Goal: Task Accomplishment & Management: Use online tool/utility

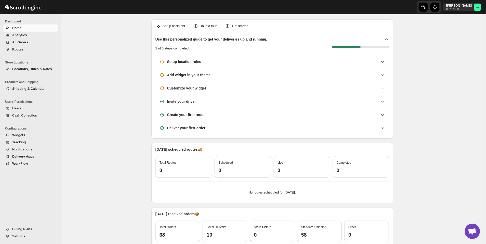
click at [20, 40] on span "All Orders" at bounding box center [34, 42] width 45 height 5
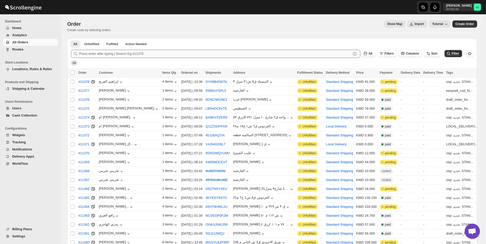
drag, startPoint x: 171, startPoint y: 62, endPoint x: 169, endPoint y: 53, distance: 9.0
click at [171, 62] on div "All" at bounding box center [271, 61] width 404 height 10
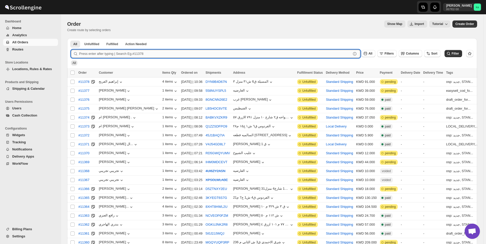
click at [169, 52] on input "text" at bounding box center [215, 54] width 272 height 8
paste input "10572"
click at [71, 38] on button "Submit" at bounding box center [78, 40] width 15 height 5
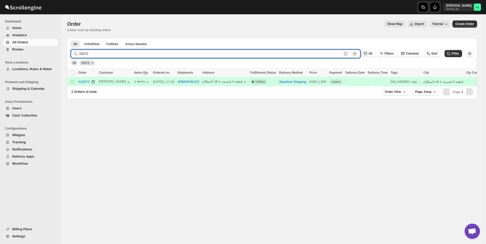
click at [194, 55] on input "10572" at bounding box center [210, 54] width 263 height 8
click at [191, 54] on input "10572" at bounding box center [210, 54] width 263 height 8
paste input "1144"
type input "11144"
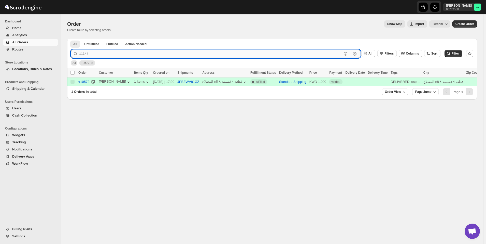
click at [71, 38] on button "Submit" at bounding box center [78, 40] width 15 height 5
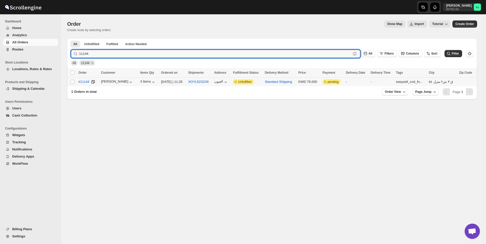
click at [75, 84] on td "Select order" at bounding box center [72, 81] width 10 height 9
checkbox input "true"
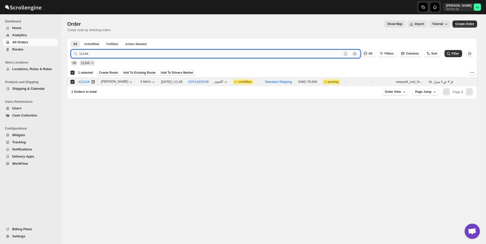
click at [181, 52] on input "11144" at bounding box center [210, 54] width 263 height 8
paste input "279"
type input "11279"
click at [71, 38] on button "Submit" at bounding box center [78, 40] width 15 height 5
click at [73, 81] on input "Select order" at bounding box center [73, 82] width 4 height 4
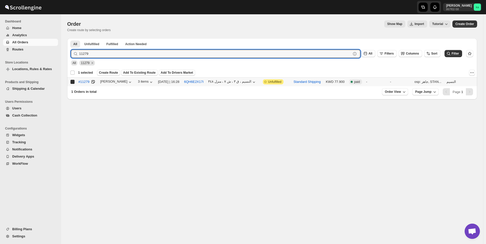
checkbox input "true"
checkbox input "false"
click at [180, 52] on input "11279" at bounding box center [210, 54] width 263 height 8
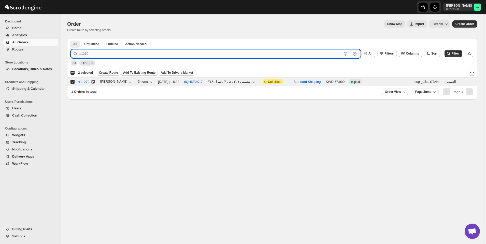
paste input "301"
type input "11301"
click at [71, 38] on button "Submit" at bounding box center [78, 40] width 15 height 5
click at [72, 81] on input "Select order" at bounding box center [73, 82] width 4 height 4
checkbox input "true"
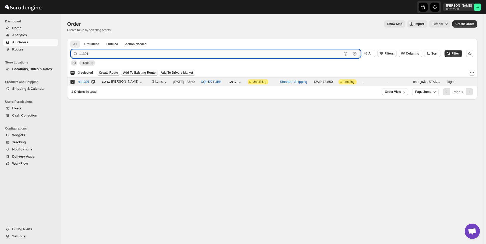
click at [175, 54] on input "11301" at bounding box center [210, 54] width 263 height 8
paste input "14"
type input "11314"
click at [71, 38] on button "Submit" at bounding box center [78, 40] width 15 height 5
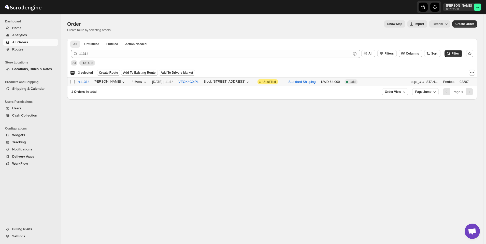
click at [73, 82] on input "Select order" at bounding box center [73, 82] width 4 height 4
checkbox input "true"
click at [108, 72] on span "Create Route" at bounding box center [108, 73] width 19 height 4
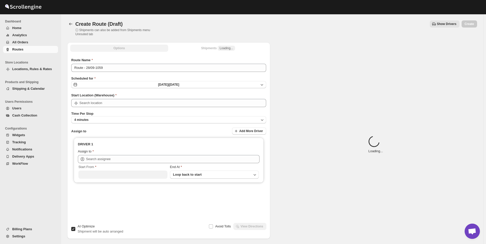
type input "[GEOGRAPHIC_DATA]"
click at [128, 123] on button "4 minutes" at bounding box center [168, 119] width 195 height 7
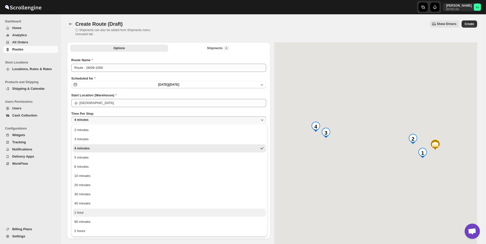
click at [104, 212] on button "1 hour" at bounding box center [169, 212] width 193 height 8
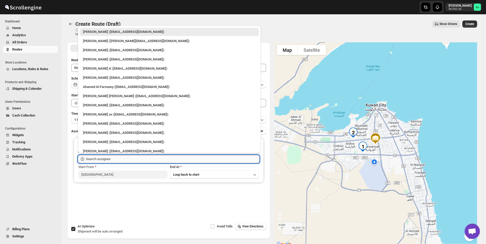
click at [105, 157] on input "text" at bounding box center [173, 159] width 174 height 8
click at [115, 69] on div "[PERSON_NAME].K ([EMAIL_ADDRESS][DOMAIN_NAME])" at bounding box center [169, 68] width 173 height 5
type input "[PERSON_NAME].K ([EMAIL_ADDRESS][DOMAIN_NAME])"
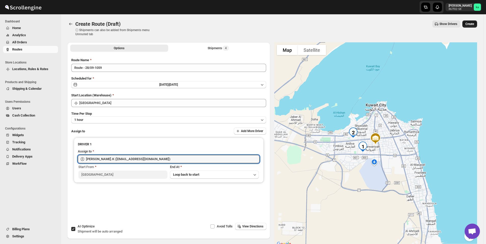
click at [477, 22] on button "Create" at bounding box center [470, 23] width 15 height 7
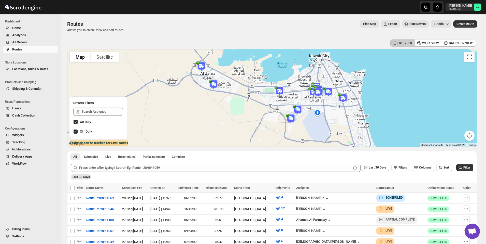
click at [26, 42] on span "All Orders" at bounding box center [19, 42] width 15 height 4
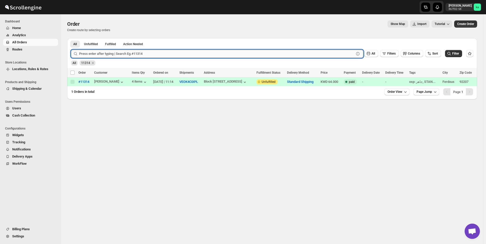
click at [133, 54] on input "text" at bounding box center [216, 54] width 275 height 8
paste input "11293"
type input "11293"
click at [71, 38] on button "Submit" at bounding box center [78, 40] width 15 height 5
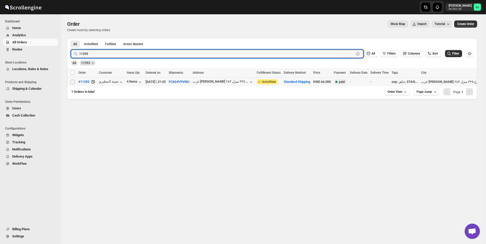
click at [72, 84] on span at bounding box center [72, 81] width 5 height 5
click at [72, 84] on input "Select order" at bounding box center [73, 82] width 4 height 4
checkbox input "false"
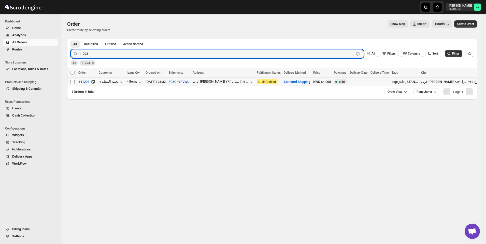
checkbox input "false"
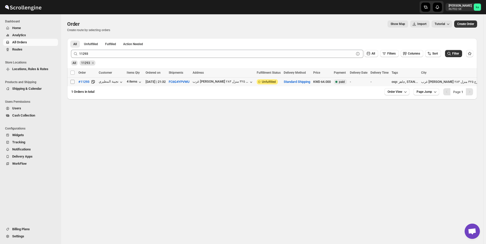
click at [71, 82] on input "Select order" at bounding box center [73, 82] width 4 height 4
checkbox input "true"
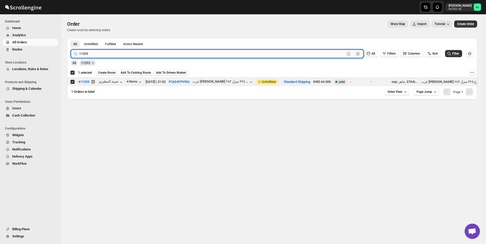
click at [112, 57] on input "11293" at bounding box center [212, 54] width 266 height 8
paste input "318"
type input "11318"
click at [71, 38] on button "Submit" at bounding box center [78, 40] width 15 height 5
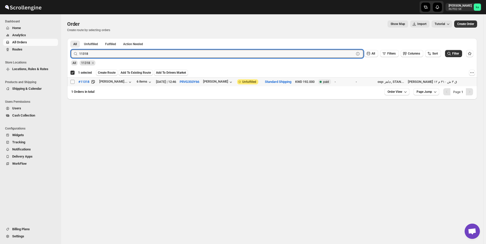
click at [73, 82] on input "Select order" at bounding box center [73, 82] width 4 height 4
checkbox input "true"
checkbox input "false"
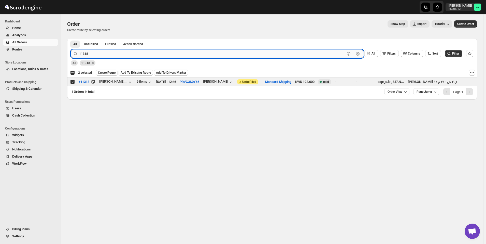
click at [128, 52] on input "11318" at bounding box center [212, 54] width 266 height 8
paste input "214"
type input "11214"
click at [71, 38] on button "Submit" at bounding box center [78, 40] width 15 height 5
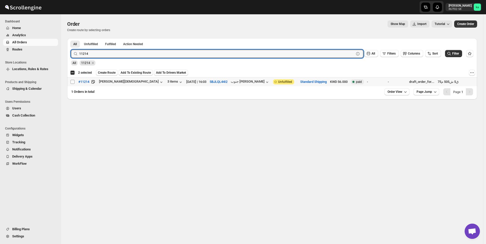
click at [73, 81] on input "Select order" at bounding box center [73, 82] width 4 height 4
checkbox input "true"
click at [152, 56] on input "11214" at bounding box center [212, 54] width 266 height 8
paste input "83"
type input "11283"
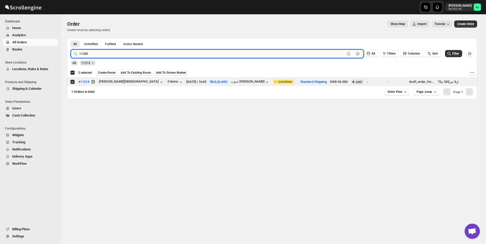
click at [71, 38] on button "Submit" at bounding box center [78, 40] width 15 height 5
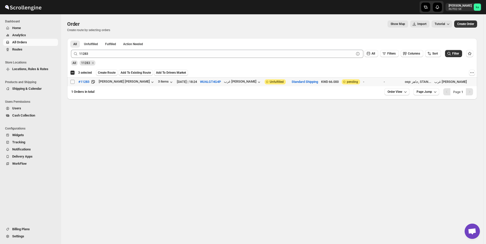
click at [72, 81] on input "Select order" at bounding box center [73, 82] width 4 height 4
checkbox input "true"
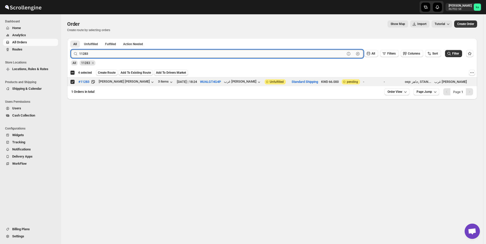
click at [144, 53] on input "11283" at bounding box center [212, 54] width 266 height 8
paste input "42"
type input "11242"
click at [71, 38] on button "Submit" at bounding box center [78, 40] width 15 height 5
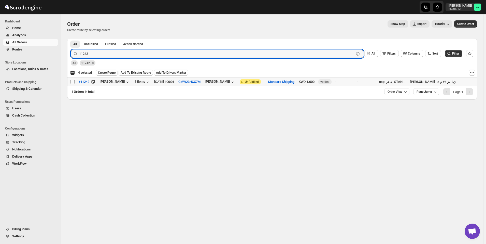
click at [73, 81] on input "Select order" at bounding box center [73, 82] width 4 height 4
checkbox input "true"
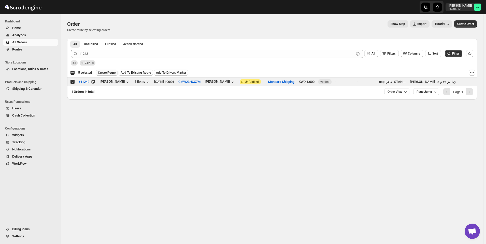
click at [106, 72] on span "Create Route" at bounding box center [107, 73] width 18 height 4
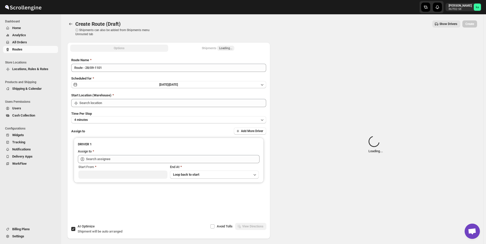
type input "[GEOGRAPHIC_DATA]"
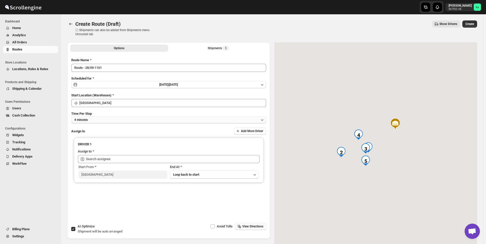
click at [134, 122] on button "4 minutes" at bounding box center [168, 119] width 195 height 7
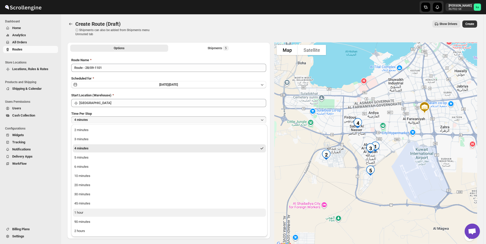
click at [108, 214] on button "1 hour" at bounding box center [169, 212] width 193 height 8
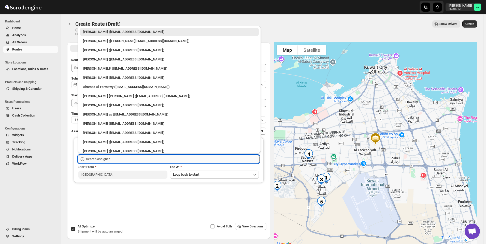
click at [117, 161] on input "text" at bounding box center [173, 159] width 174 height 8
click at [105, 46] on div "[PERSON_NAME] ([EMAIL_ADDRESS][DOMAIN_NAME])" at bounding box center [169, 50] width 179 height 8
type input "[PERSON_NAME] ([EMAIL_ADDRESS][DOMAIN_NAME])"
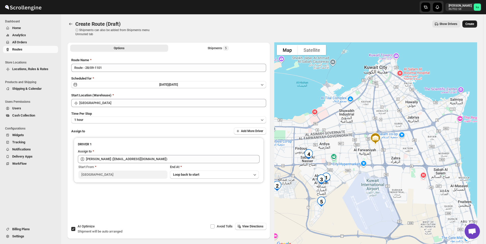
click at [473, 23] on span "Create" at bounding box center [470, 24] width 9 height 4
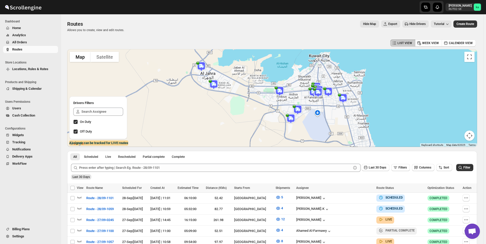
click at [15, 41] on span "All Orders" at bounding box center [19, 42] width 15 height 4
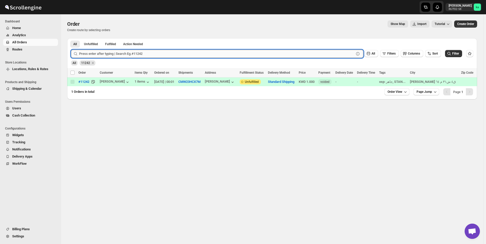
click at [121, 54] on input "text" at bounding box center [216, 54] width 275 height 8
paste input "11291"
type input "11291"
click at [71, 38] on button "Submit" at bounding box center [78, 40] width 15 height 5
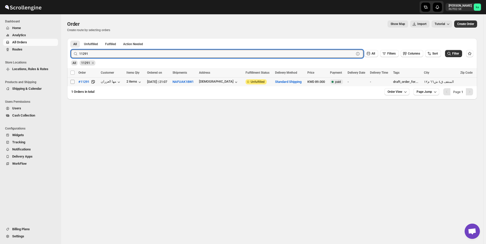
click at [73, 81] on input "Select order" at bounding box center [73, 82] width 4 height 4
checkbox input "true"
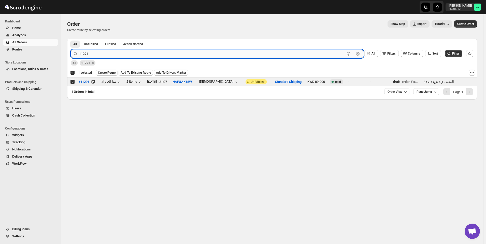
click at [130, 54] on input "11291" at bounding box center [212, 54] width 266 height 8
paste input "87"
type input "11287"
click at [71, 38] on button "Submit" at bounding box center [78, 40] width 15 height 5
click at [74, 82] on input "Select order" at bounding box center [73, 82] width 4 height 4
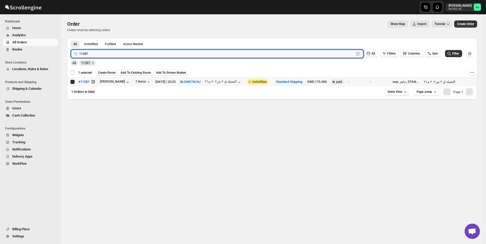
checkbox input "true"
checkbox input "false"
click at [137, 52] on input "11287" at bounding box center [212, 54] width 266 height 8
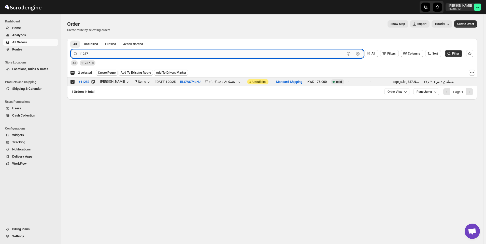
paste input "60"
type input "11260"
click at [71, 38] on button "Submit" at bounding box center [78, 40] width 15 height 5
click at [73, 82] on input "Select order" at bounding box center [73, 82] width 4 height 4
checkbox input "true"
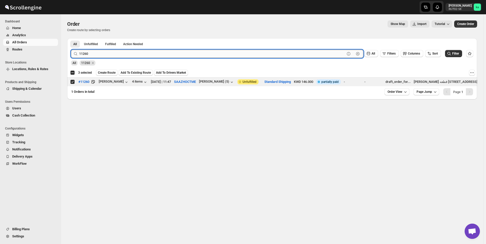
click at [141, 53] on input "11260" at bounding box center [212, 54] width 266 height 8
paste input "77"
type input "11277"
click at [71, 38] on button "Submit" at bounding box center [78, 40] width 15 height 5
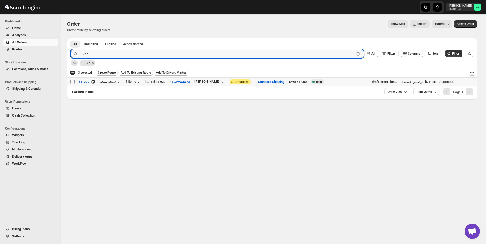
click at [71, 83] on input "Select order" at bounding box center [73, 82] width 4 height 4
checkbox input "true"
click at [143, 57] on input "11277" at bounding box center [212, 54] width 266 height 8
paste input "302"
type input "11302"
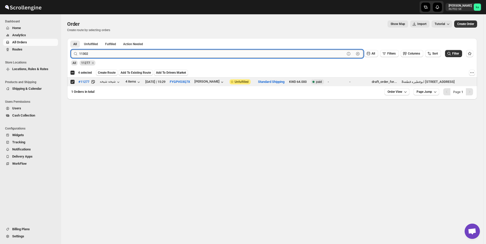
click at [71, 38] on button "Submit" at bounding box center [78, 40] width 15 height 5
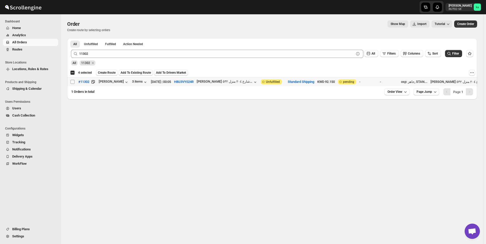
click at [72, 83] on input "Select order" at bounding box center [73, 82] width 4 height 4
checkbox input "true"
click at [108, 72] on span "Create Route" at bounding box center [107, 73] width 18 height 4
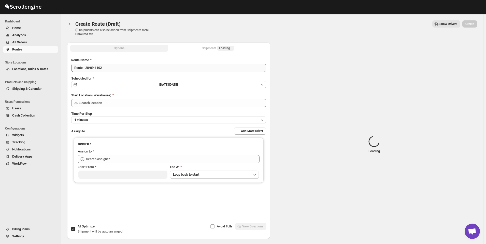
type input "[GEOGRAPHIC_DATA]"
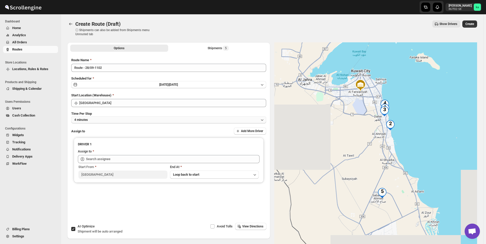
click at [103, 122] on button "4 minutes" at bounding box center [168, 119] width 195 height 7
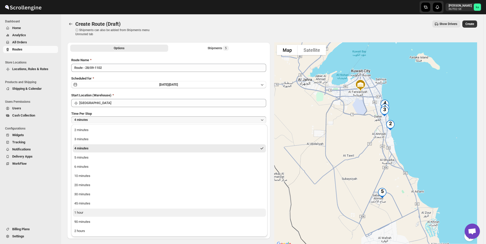
click at [90, 214] on button "1 hour" at bounding box center [169, 212] width 193 height 8
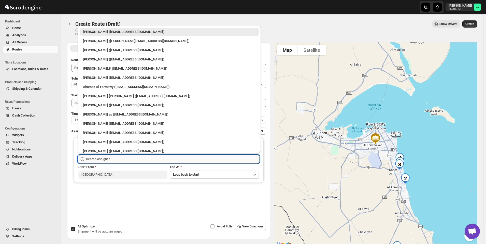
click at [109, 159] on input "text" at bounding box center [173, 159] width 174 height 8
click at [111, 139] on div "[PERSON_NAME] ([EMAIL_ADDRESS][DOMAIN_NAME])" at bounding box center [169, 142] width 179 height 8
type input "[PERSON_NAME] ([EMAIL_ADDRESS][DOMAIN_NAME])"
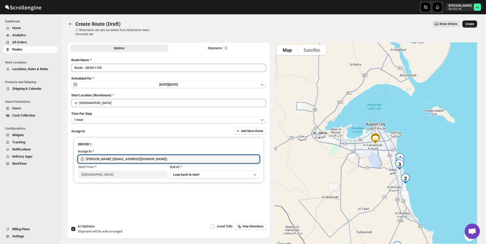
click at [477, 22] on button "Create" at bounding box center [470, 23] width 15 height 7
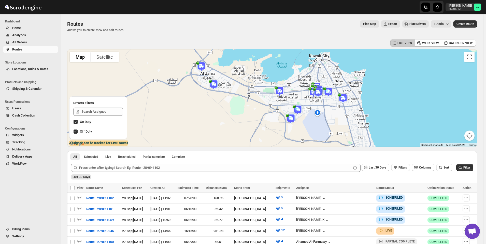
click at [22, 43] on span "All Orders" at bounding box center [19, 42] width 15 height 4
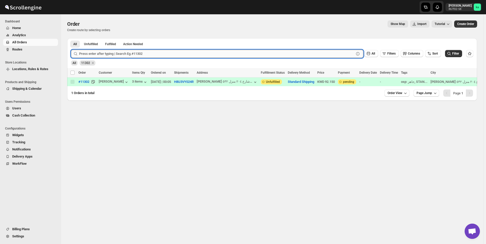
click at [109, 51] on input "text" at bounding box center [216, 54] width 275 height 8
paste input "11282"
type input "11282"
click at [71, 38] on button "Submit" at bounding box center [78, 40] width 15 height 5
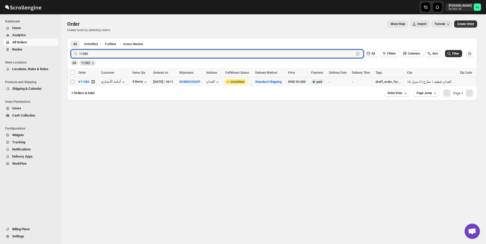
click at [72, 82] on input "Select order" at bounding box center [73, 82] width 4 height 4
checkbox input "true"
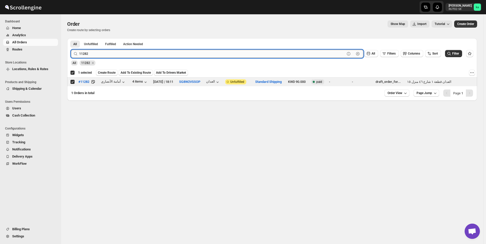
click at [132, 53] on input "11282" at bounding box center [212, 54] width 266 height 8
paste input "5"
type input "11285"
click at [71, 38] on button "Submit" at bounding box center [78, 40] width 15 height 5
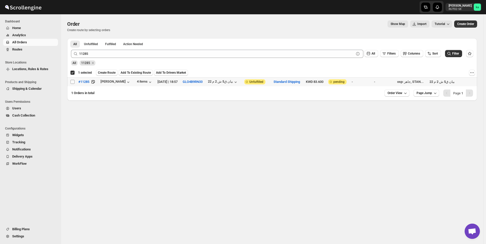
click at [73, 83] on input "Select order" at bounding box center [73, 82] width 4 height 4
checkbox input "true"
checkbox input "false"
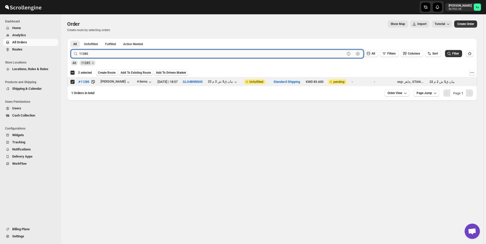
click at [107, 51] on input "11285" at bounding box center [212, 54] width 266 height 8
paste input "76"
type input "11276"
click at [71, 38] on button "Submit" at bounding box center [78, 40] width 15 height 5
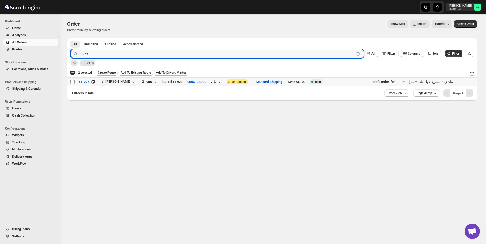
click at [73, 82] on input "Select order" at bounding box center [73, 82] width 4 height 4
checkbox input "true"
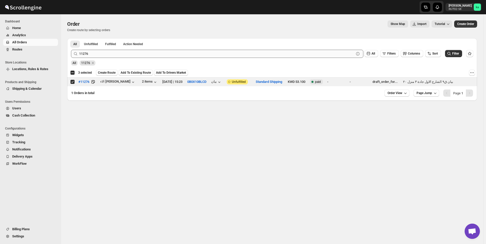
drag, startPoint x: 139, startPoint y: 58, endPoint x: 138, endPoint y: 54, distance: 3.7
click at [138, 57] on form "Submit 11276 Clear All Filters Columns Sort Filter All 11276" at bounding box center [272, 56] width 402 height 20
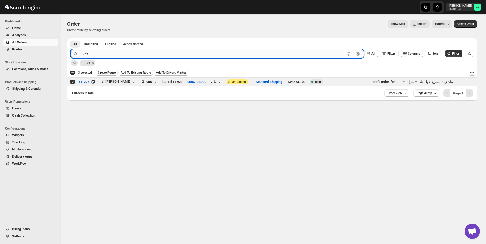
click at [138, 54] on input "11276" at bounding box center [212, 54] width 266 height 8
paste input "9"
type input "11296"
click at [71, 38] on button "Submit" at bounding box center [78, 40] width 15 height 5
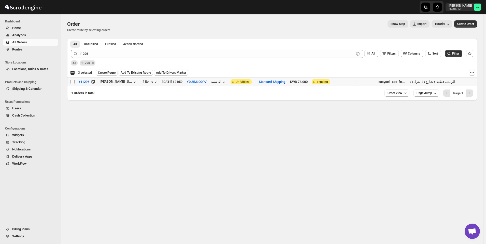
click at [71, 81] on input "Select order" at bounding box center [73, 82] width 4 height 4
checkbox input "true"
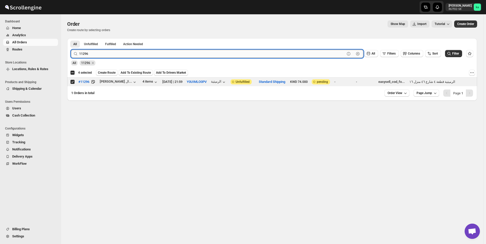
click at [106, 54] on input "11296" at bounding box center [212, 54] width 266 height 8
paste input "69"
type input "11269"
click at [71, 38] on button "Submit" at bounding box center [78, 40] width 15 height 5
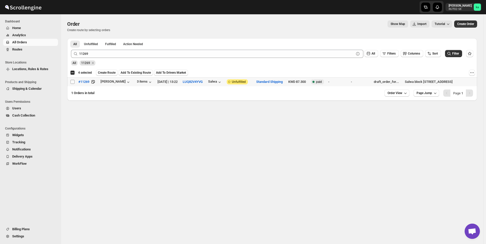
click at [71, 83] on input "Select order" at bounding box center [73, 82] width 4 height 4
checkbox input "true"
click at [154, 58] on div "All 11269" at bounding box center [271, 61] width 404 height 10
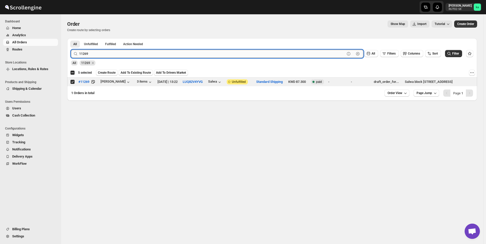
click at [153, 54] on input "11269" at bounding box center [212, 54] width 266 height 8
paste input "84"
type input "11284"
click at [71, 38] on button "Submit" at bounding box center [78, 40] width 15 height 5
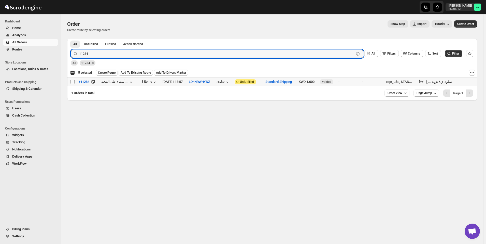
click at [73, 81] on input "Select order" at bounding box center [73, 82] width 4 height 4
checkbox input "true"
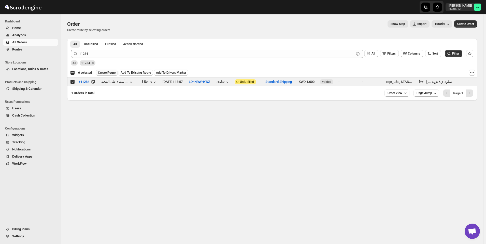
click at [102, 72] on span "Create Route" at bounding box center [107, 73] width 18 height 4
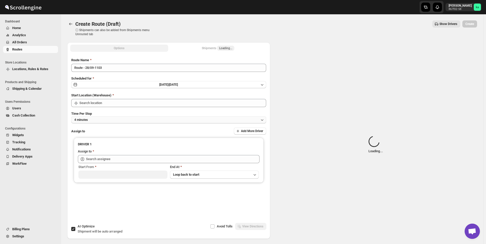
type input "[GEOGRAPHIC_DATA]"
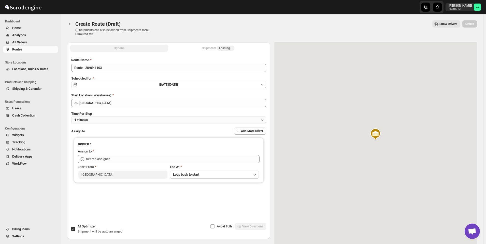
drag, startPoint x: 113, startPoint y: 117, endPoint x: 113, endPoint y: 122, distance: 4.8
click at [113, 118] on button "4 minutes" at bounding box center [168, 119] width 195 height 7
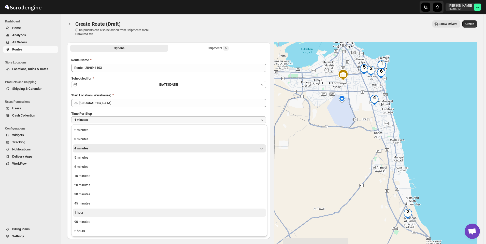
click at [96, 215] on button "1 hour" at bounding box center [169, 212] width 193 height 8
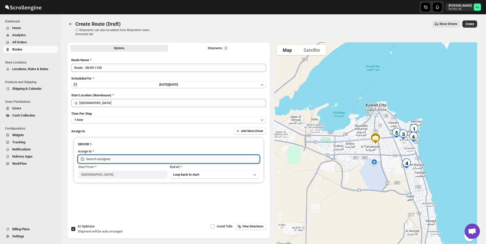
click at [126, 161] on input "text" at bounding box center [173, 159] width 174 height 8
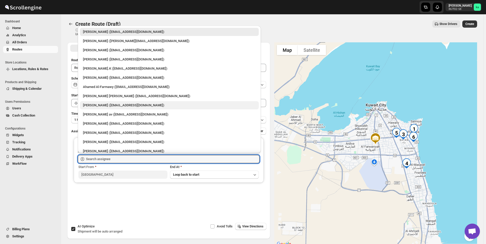
click at [101, 102] on div "[PERSON_NAME] ([EMAIL_ADDRESS][DOMAIN_NAME])" at bounding box center [169, 105] width 179 height 8
type input "[PERSON_NAME] ([EMAIL_ADDRESS][DOMAIN_NAME])"
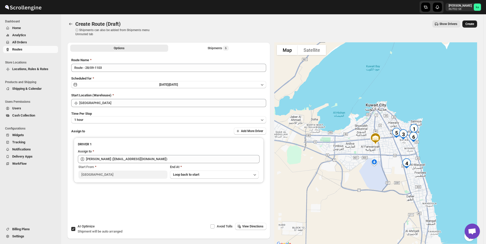
click at [474, 26] on span "Create" at bounding box center [470, 24] width 9 height 4
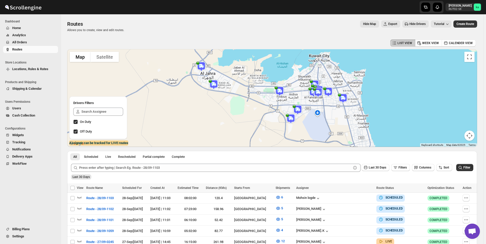
click at [30, 43] on span "All Orders" at bounding box center [34, 42] width 45 height 5
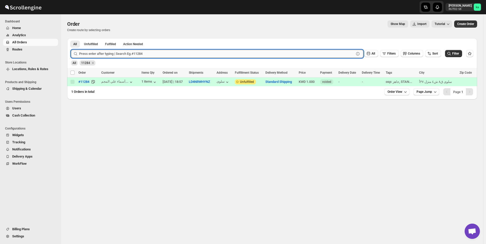
click at [107, 56] on input "text" at bounding box center [216, 54] width 275 height 8
paste input "11319"
type input "11319"
click at [71, 38] on button "Submit" at bounding box center [78, 40] width 15 height 5
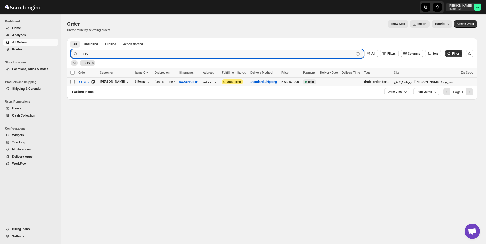
click at [72, 83] on input "Select order" at bounding box center [73, 82] width 4 height 4
checkbox input "true"
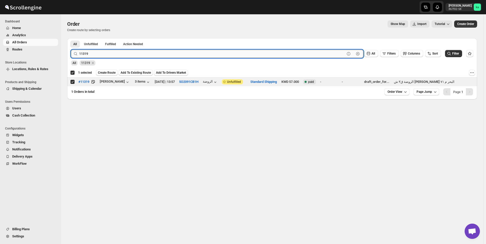
click at [114, 52] on input "11319" at bounding box center [212, 54] width 266 height 8
paste input "24"
type input "11249"
click at [71, 38] on button "Submit" at bounding box center [78, 40] width 15 height 5
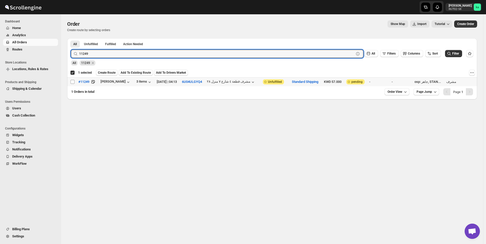
click at [71, 81] on input "Select order" at bounding box center [73, 82] width 4 height 4
checkbox input "true"
checkbox input "false"
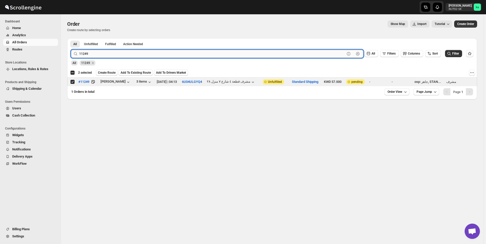
click at [125, 54] on input "11249" at bounding box center [212, 54] width 266 height 8
paste input "184"
type input "11184"
click at [71, 38] on button "Submit" at bounding box center [78, 40] width 15 height 5
click at [74, 81] on input "Select order" at bounding box center [73, 82] width 4 height 4
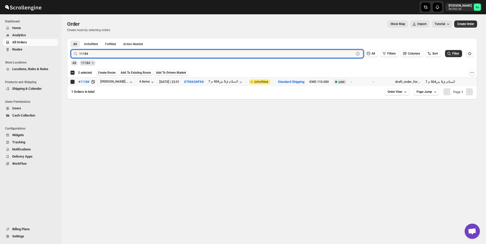
checkbox input "true"
click at [154, 53] on input "11184" at bounding box center [212, 54] width 266 height 8
paste input "295"
type input "11295"
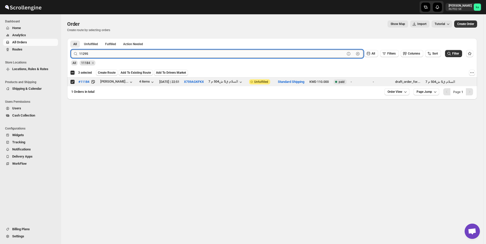
click at [71, 38] on button "Submit" at bounding box center [78, 40] width 15 height 5
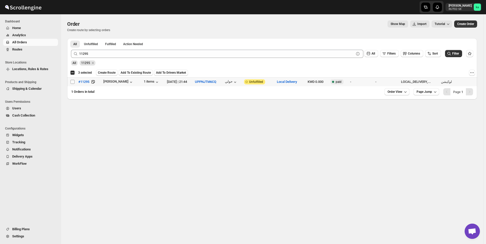
click at [70, 82] on span at bounding box center [72, 81] width 5 height 5
click at [71, 82] on input "Select order" at bounding box center [73, 82] width 4 height 4
click at [72, 82] on input "Select order" at bounding box center [73, 82] width 4 height 4
checkbox input "true"
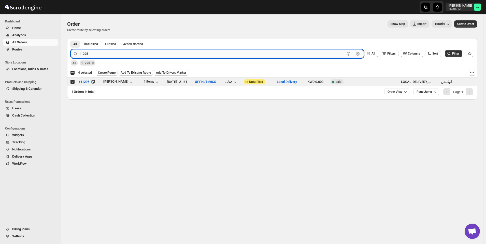
click at [123, 54] on input "11295" at bounding box center [212, 54] width 266 height 8
paste input "80"
type input "11280"
click at [71, 38] on button "Submit" at bounding box center [78, 40] width 15 height 5
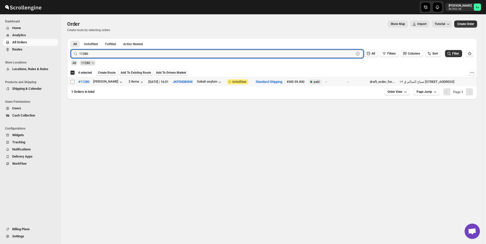
click at [73, 81] on input "Select order" at bounding box center [73, 82] width 4 height 4
checkbox input "true"
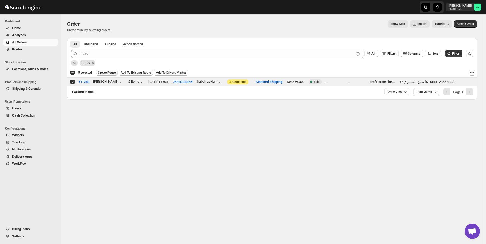
click at [103, 73] on span "Create Route" at bounding box center [107, 73] width 18 height 4
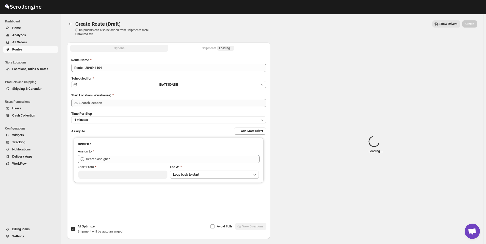
type input "[GEOGRAPHIC_DATA]"
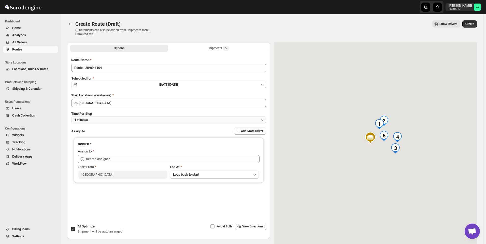
click at [110, 119] on button "4 minutes" at bounding box center [168, 119] width 195 height 7
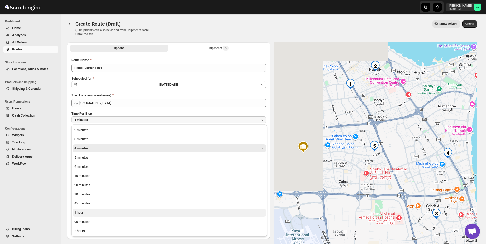
click at [87, 210] on button "1 hour" at bounding box center [169, 212] width 193 height 8
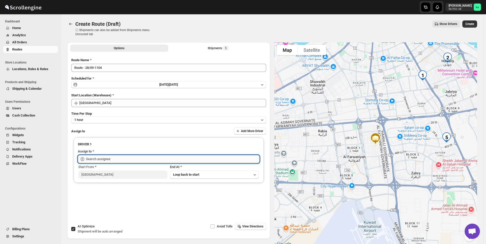
click at [100, 156] on input "text" at bounding box center [173, 159] width 174 height 8
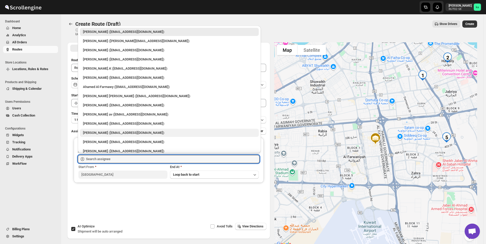
click at [120, 133] on div "[PERSON_NAME] ([EMAIL_ADDRESS][DOMAIN_NAME])" at bounding box center [169, 132] width 173 height 5
type input "[PERSON_NAME] ([EMAIL_ADDRESS][DOMAIN_NAME])"
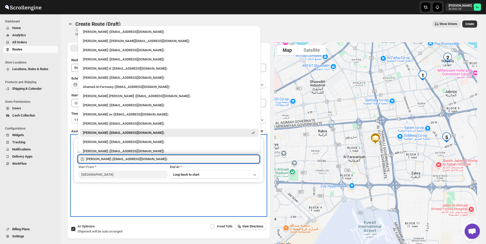
click at [145, 205] on div "DRIVER 1 Assign to [PERSON_NAME] ([EMAIL_ADDRESS][DOMAIN_NAME]) Start From [GEO…" at bounding box center [168, 175] width 195 height 80
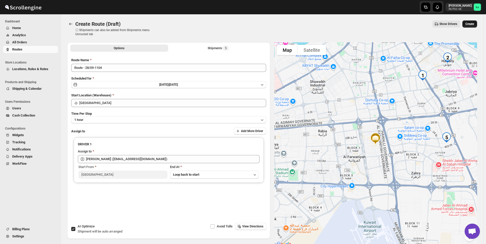
click at [473, 24] on span "Create" at bounding box center [470, 24] width 9 height 4
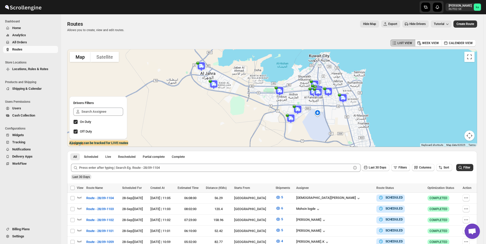
click at [17, 44] on span "All Orders" at bounding box center [19, 42] width 15 height 4
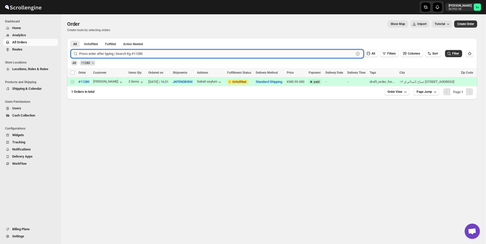
click at [144, 55] on input "text" at bounding box center [216, 54] width 275 height 8
paste input "11275"
type input "11275"
click at [71, 38] on button "Submit" at bounding box center [78, 40] width 15 height 5
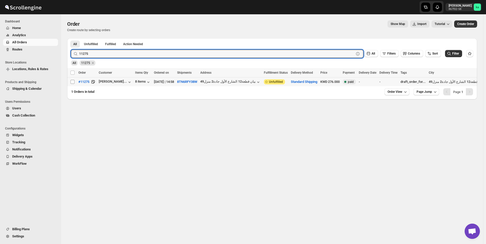
click at [72, 81] on input "Select order" at bounding box center [73, 82] width 4 height 4
checkbox input "true"
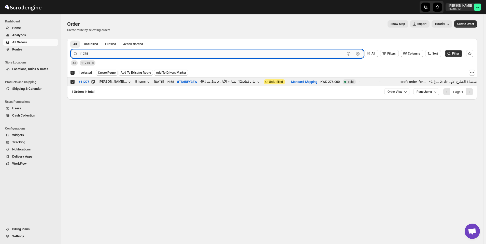
click at [142, 54] on input "11275" at bounding box center [212, 54] width 266 height 8
paste input "57"
type input "11257"
click at [71, 38] on button "Submit" at bounding box center [78, 40] width 15 height 5
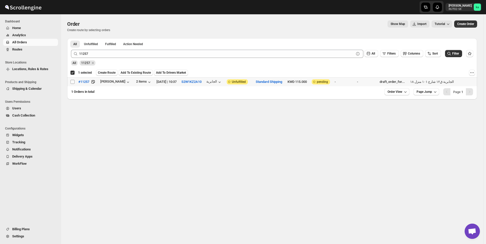
click at [72, 83] on input "Select order" at bounding box center [73, 82] width 4 height 4
checkbox input "true"
checkbox input "false"
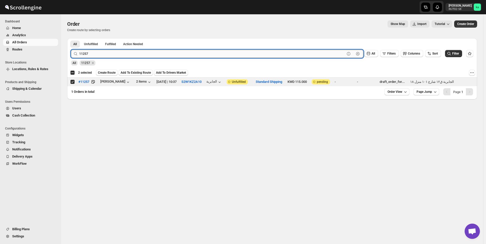
click at [124, 54] on input "11257" at bounding box center [212, 54] width 266 height 8
paste input "78"
type input "11278"
click at [71, 38] on button "Submit" at bounding box center [78, 40] width 15 height 5
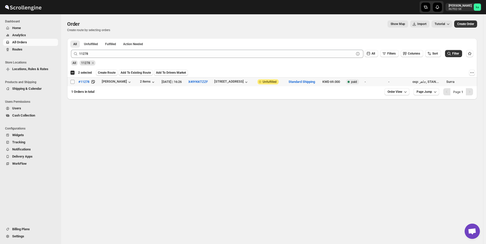
click at [73, 83] on input "Select order" at bounding box center [73, 82] width 4 height 4
checkbox input "true"
click at [109, 72] on span "Create Route" at bounding box center [107, 73] width 18 height 4
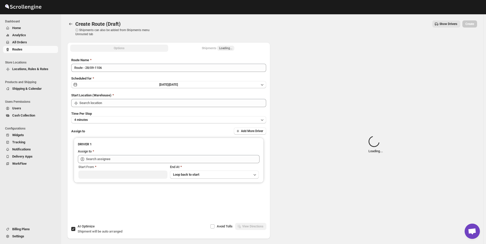
type input "[GEOGRAPHIC_DATA]"
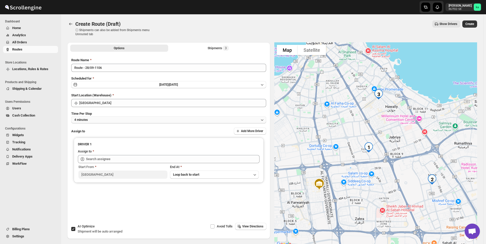
click at [116, 116] on button "4 minutes" at bounding box center [168, 119] width 195 height 7
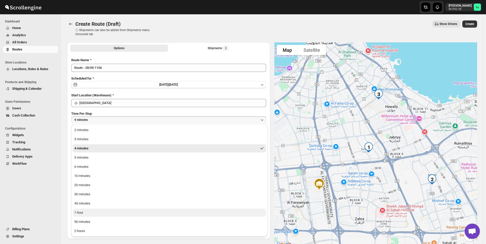
click at [88, 214] on button "1 hour" at bounding box center [169, 212] width 193 height 8
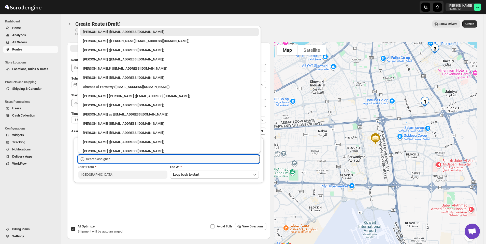
click at [101, 158] on input "text" at bounding box center [173, 159] width 174 height 8
click at [106, 87] on div "Ahamed Al-Farmawy ([EMAIL_ADDRESS][DOMAIN_NAME])" at bounding box center [169, 86] width 173 height 5
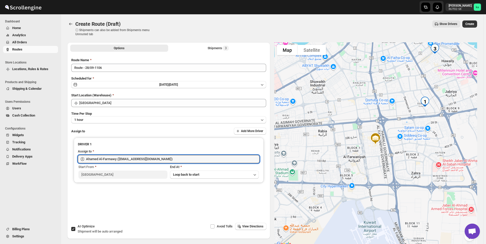
type input "Ahamed Al-Farmawy ([EMAIL_ADDRESS][DOMAIN_NAME])"
click at [477, 21] on button "Create" at bounding box center [470, 23] width 15 height 7
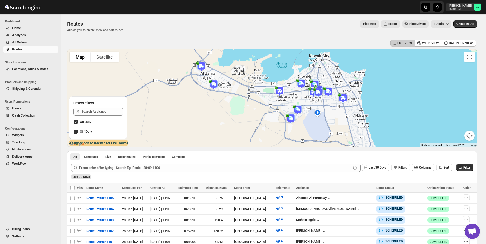
click at [20, 42] on span "All Orders" at bounding box center [19, 42] width 15 height 4
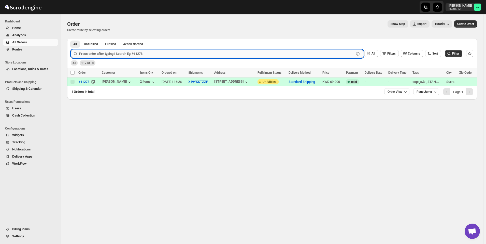
click at [89, 55] on input "text" at bounding box center [216, 54] width 275 height 8
paste input "11294"
type input "11294"
click at [71, 38] on button "Submit" at bounding box center [78, 40] width 15 height 5
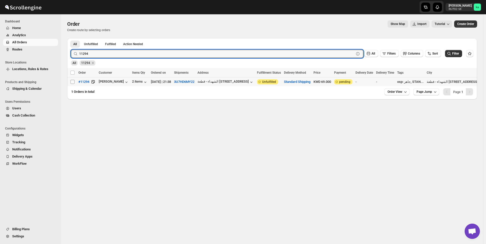
click at [74, 81] on input "Select order" at bounding box center [73, 82] width 4 height 4
checkbox input "true"
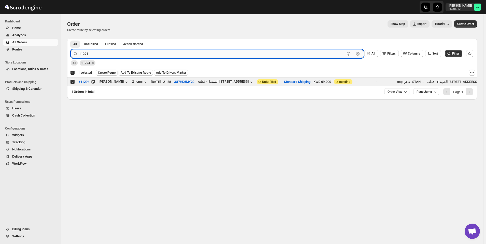
click at [113, 50] on input "11294" at bounding box center [212, 54] width 266 height 8
paste input "0"
type input "11290"
click at [71, 38] on button "Submit" at bounding box center [78, 40] width 15 height 5
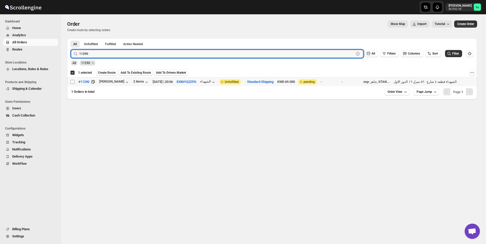
click at [72, 83] on input "Select order" at bounding box center [73, 82] width 4 height 4
checkbox input "true"
checkbox input "false"
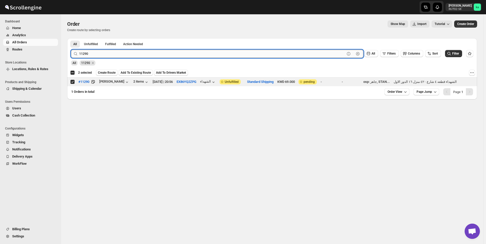
click at [130, 53] on input "11290" at bounding box center [212, 54] width 266 height 8
paste input "317"
type input "11317"
click at [71, 38] on button "Submit" at bounding box center [78, 40] width 15 height 5
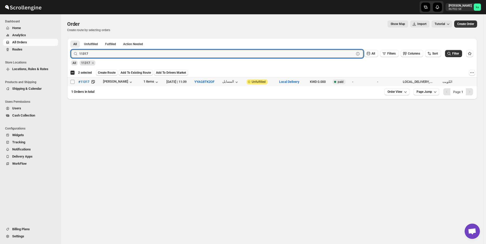
click at [73, 80] on input "Select order" at bounding box center [73, 82] width 4 height 4
checkbox input "true"
click at [122, 53] on input "11317" at bounding box center [212, 54] width 266 height 8
paste input "00"
type input "11300"
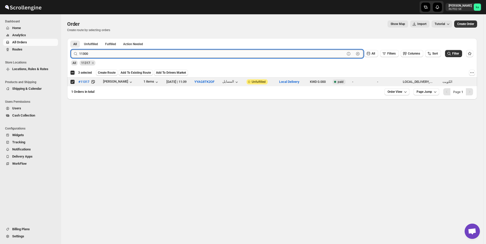
click at [71, 38] on button "Submit" at bounding box center [78, 40] width 15 height 5
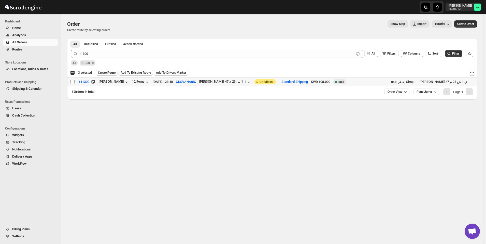
click at [73, 80] on input "Select order" at bounding box center [73, 82] width 4 height 4
checkbox input "true"
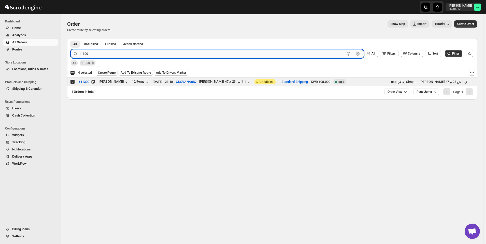
click at [92, 53] on input "11300" at bounding box center [212, 54] width 266 height 8
paste input "15"
type input "11315"
click at [71, 38] on button "Submit" at bounding box center [78, 40] width 15 height 5
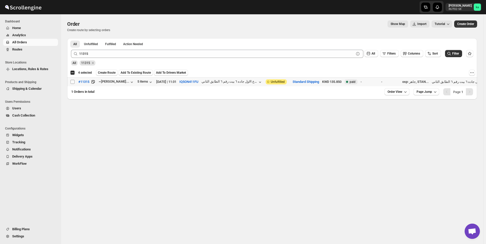
click at [73, 83] on input "Select order" at bounding box center [73, 82] width 4 height 4
checkbox input "true"
click at [105, 73] on span "Create Route" at bounding box center [107, 73] width 18 height 4
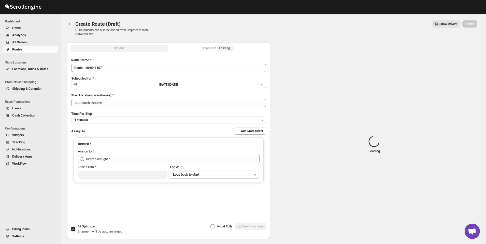
type input "[GEOGRAPHIC_DATA]"
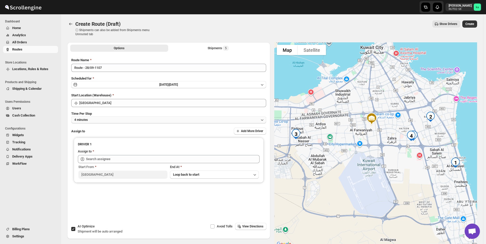
click at [92, 119] on button "4 minutes" at bounding box center [168, 119] width 195 height 7
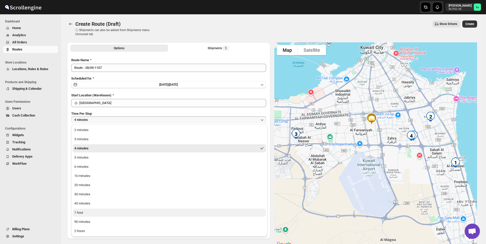
click at [84, 210] on button "1 hour" at bounding box center [169, 212] width 193 height 8
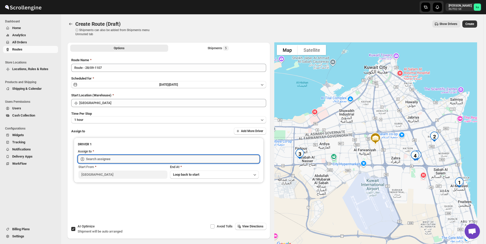
click at [94, 158] on input "text" at bounding box center [173, 159] width 174 height 8
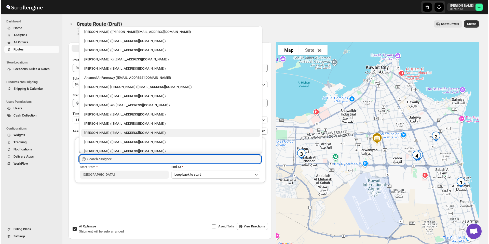
scroll to position [13, 0]
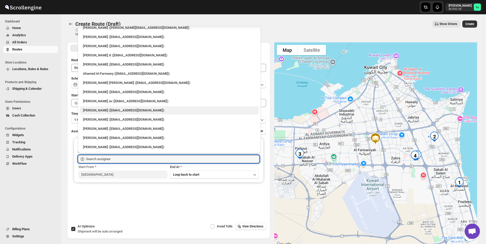
click at [99, 108] on div "[PERSON_NAME] ([EMAIL_ADDRESS][DOMAIN_NAME])" at bounding box center [169, 110] width 173 height 5
type input "[PERSON_NAME] ([EMAIL_ADDRESS][DOMAIN_NAME])"
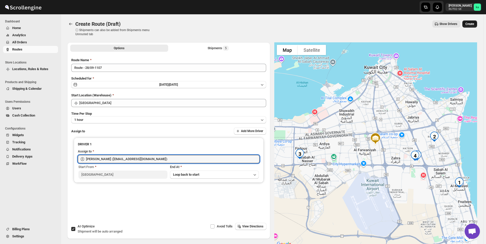
click at [477, 23] on button "Create" at bounding box center [470, 23] width 15 height 7
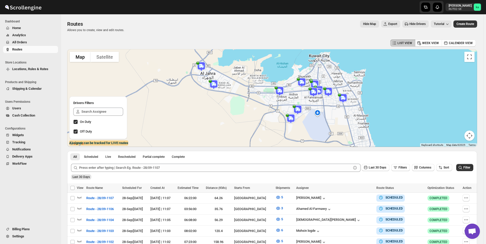
click at [29, 46] on button "All Orders" at bounding box center [30, 42] width 55 height 7
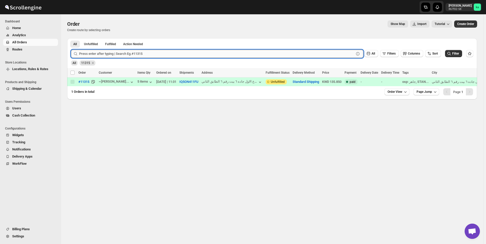
click at [111, 56] on input "text" at bounding box center [216, 54] width 275 height 8
type input "11379"
click at [71, 38] on button "Submit" at bounding box center [78, 40] width 15 height 5
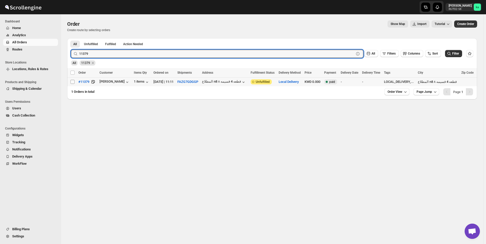
click at [72, 82] on input "Select order" at bounding box center [73, 82] width 4 height 4
checkbox input "true"
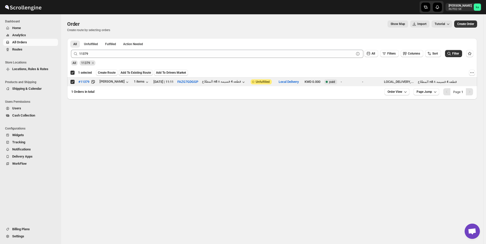
click at [129, 72] on span "Add To Existing Route" at bounding box center [136, 73] width 30 height 4
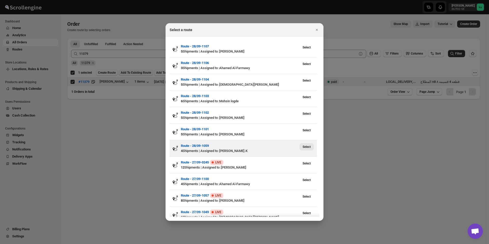
click at [309, 148] on span "Select" at bounding box center [306, 147] width 8 height 4
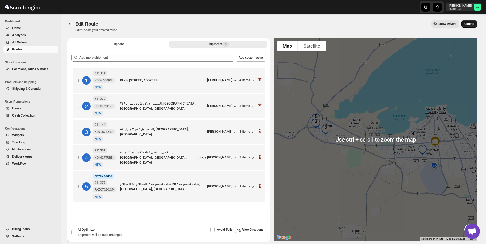
click at [477, 23] on button "Update" at bounding box center [469, 23] width 16 height 7
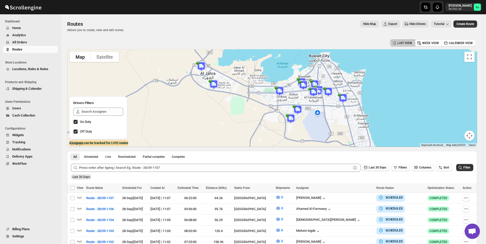
click at [31, 45] on span "All Orders" at bounding box center [34, 42] width 45 height 5
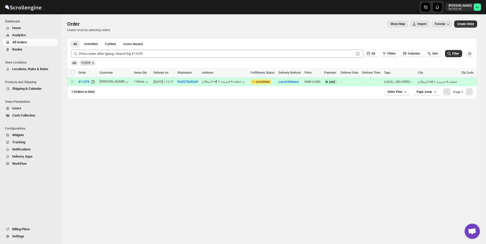
click at [132, 59] on div "All 11379" at bounding box center [271, 61] width 404 height 10
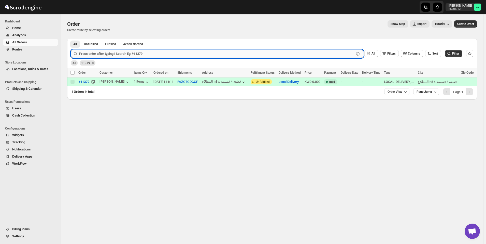
click at [131, 55] on input "text" at bounding box center [216, 54] width 275 height 8
paste input "11318"
type input "11318"
click at [71, 38] on button "Submit" at bounding box center [78, 40] width 15 height 5
